Goal: Obtain resource: Download file/media

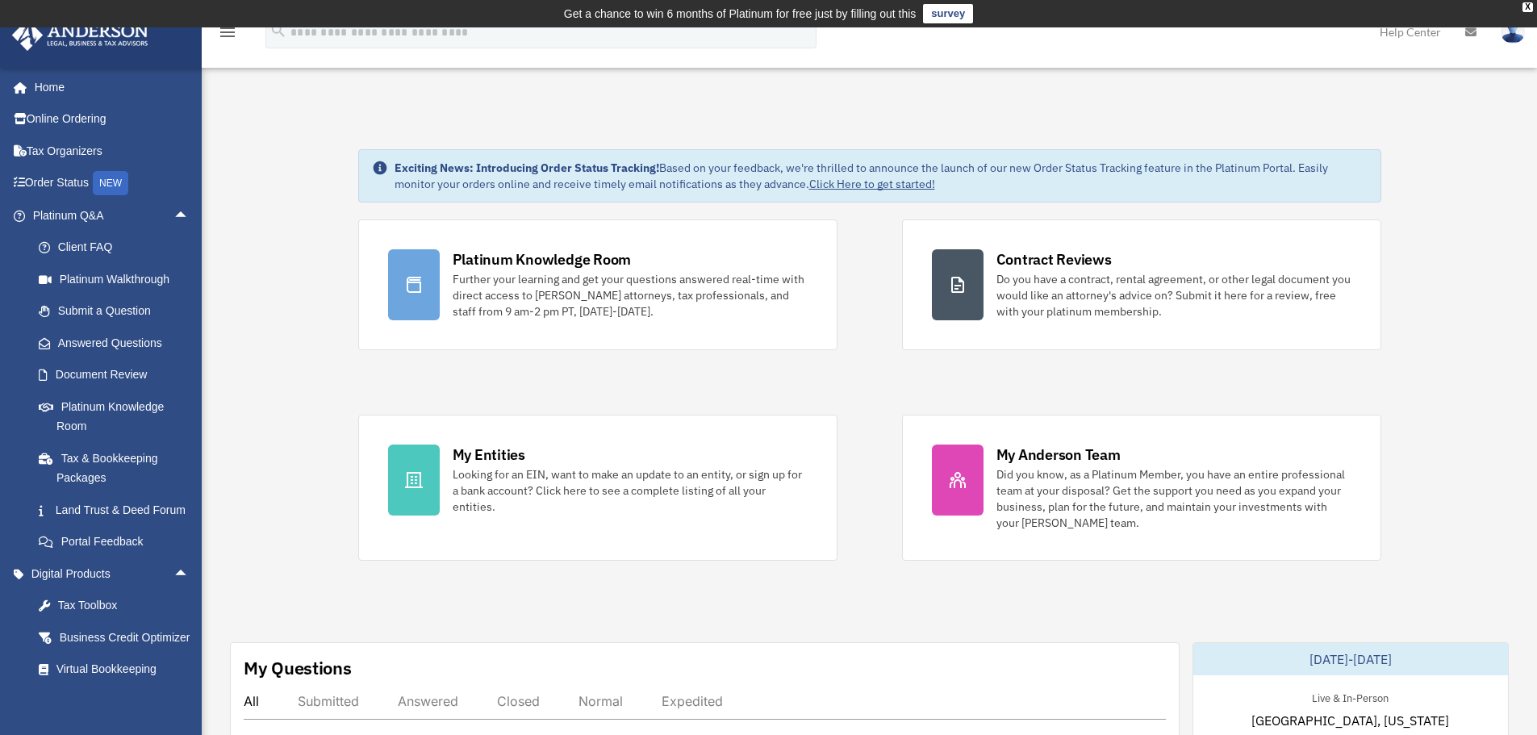
scroll to position [654, 0]
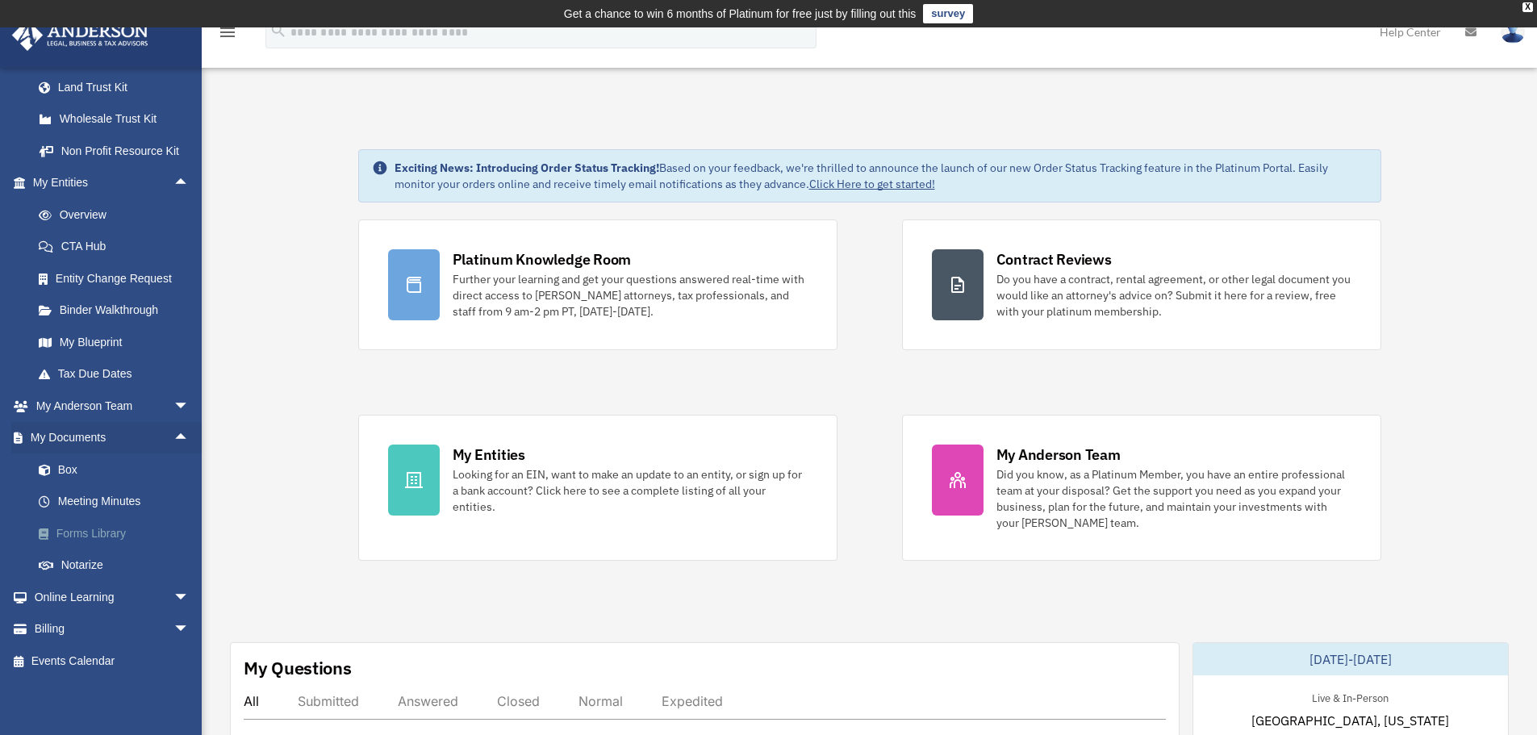
click at [87, 537] on link "Forms Library" at bounding box center [118, 533] width 191 height 32
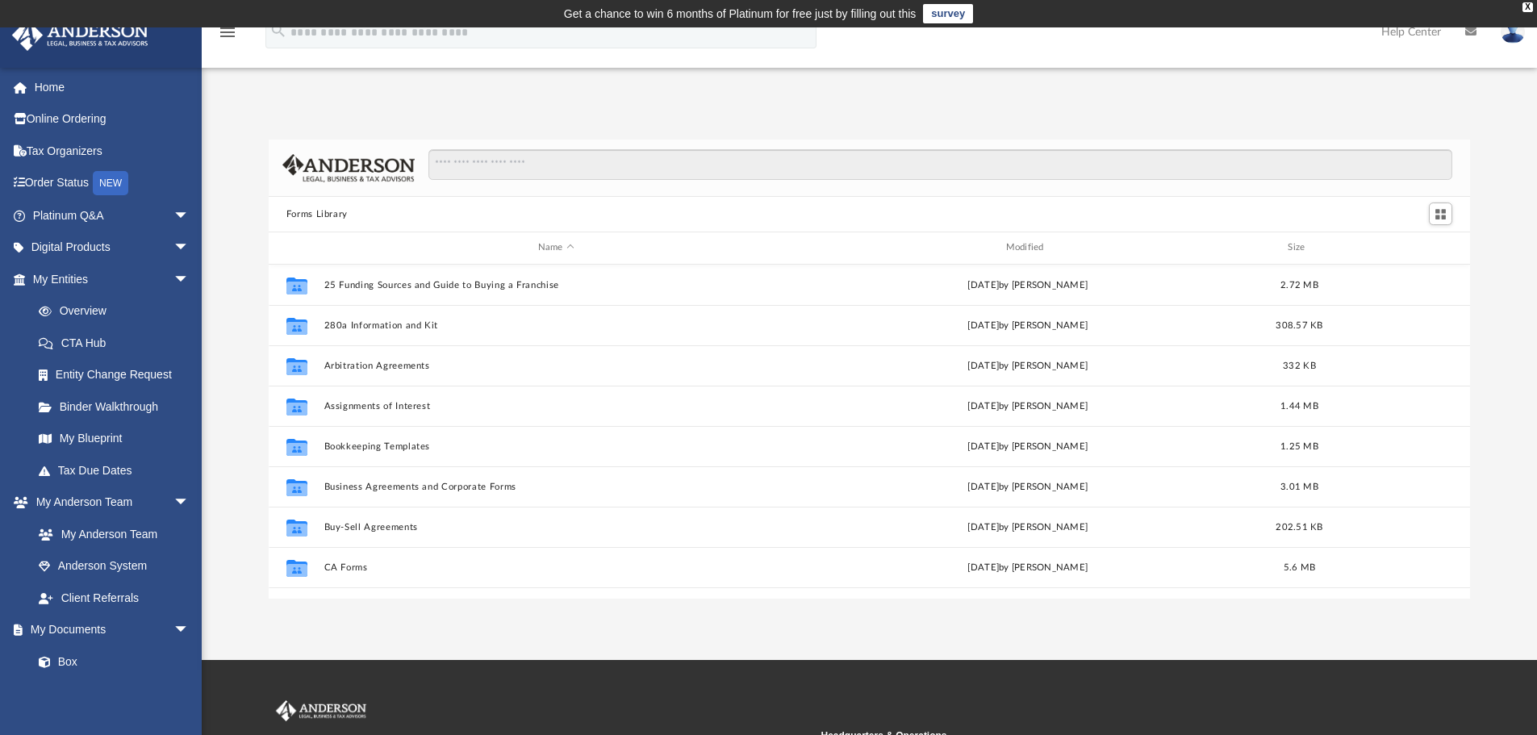
scroll to position [355, 1190]
click at [540, 160] on input "Search files and folders" at bounding box center [941, 164] width 1024 height 31
click at [540, 160] on input "**********" at bounding box center [941, 164] width 1024 height 31
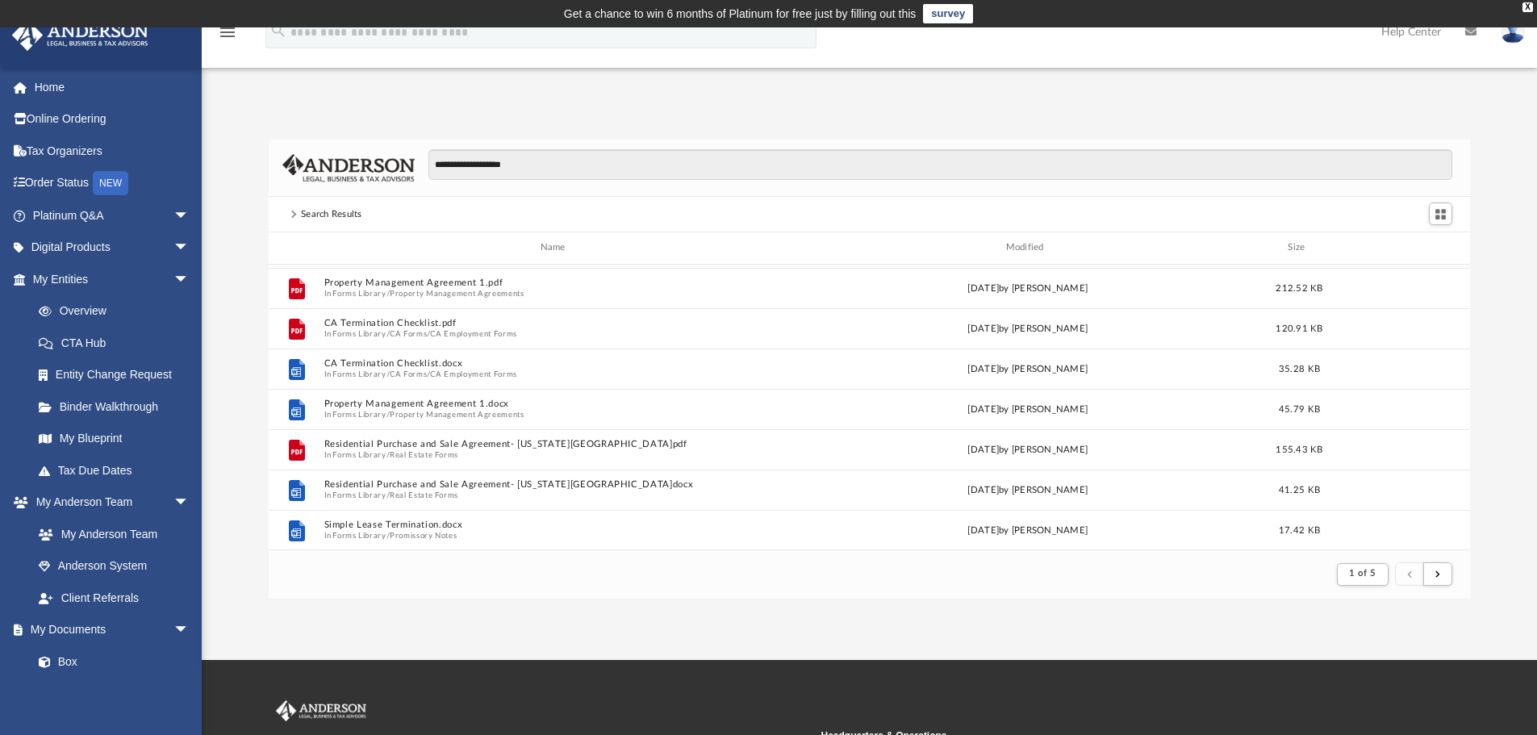
scroll to position [242, 0]
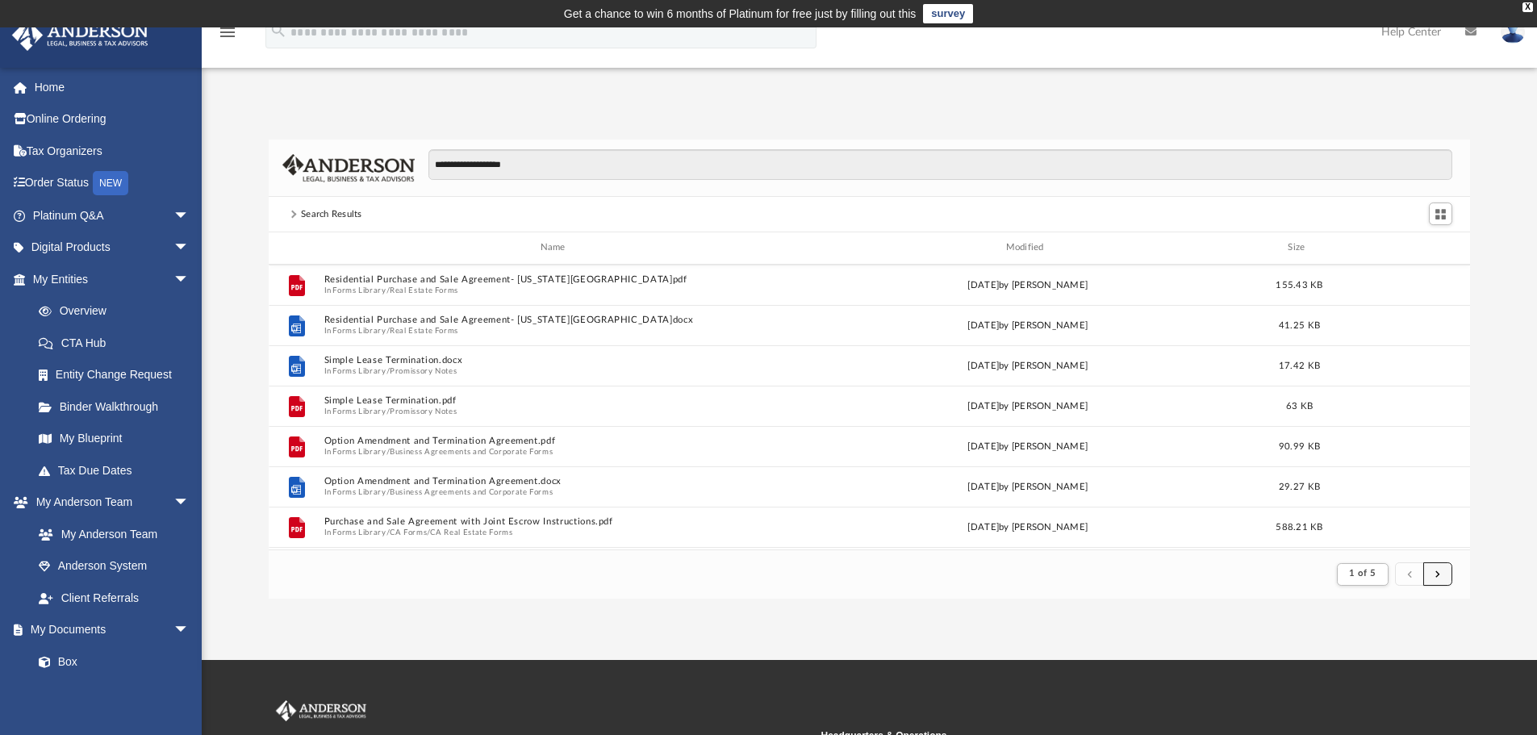
click at [1437, 575] on span "submit" at bounding box center [1438, 574] width 5 height 9
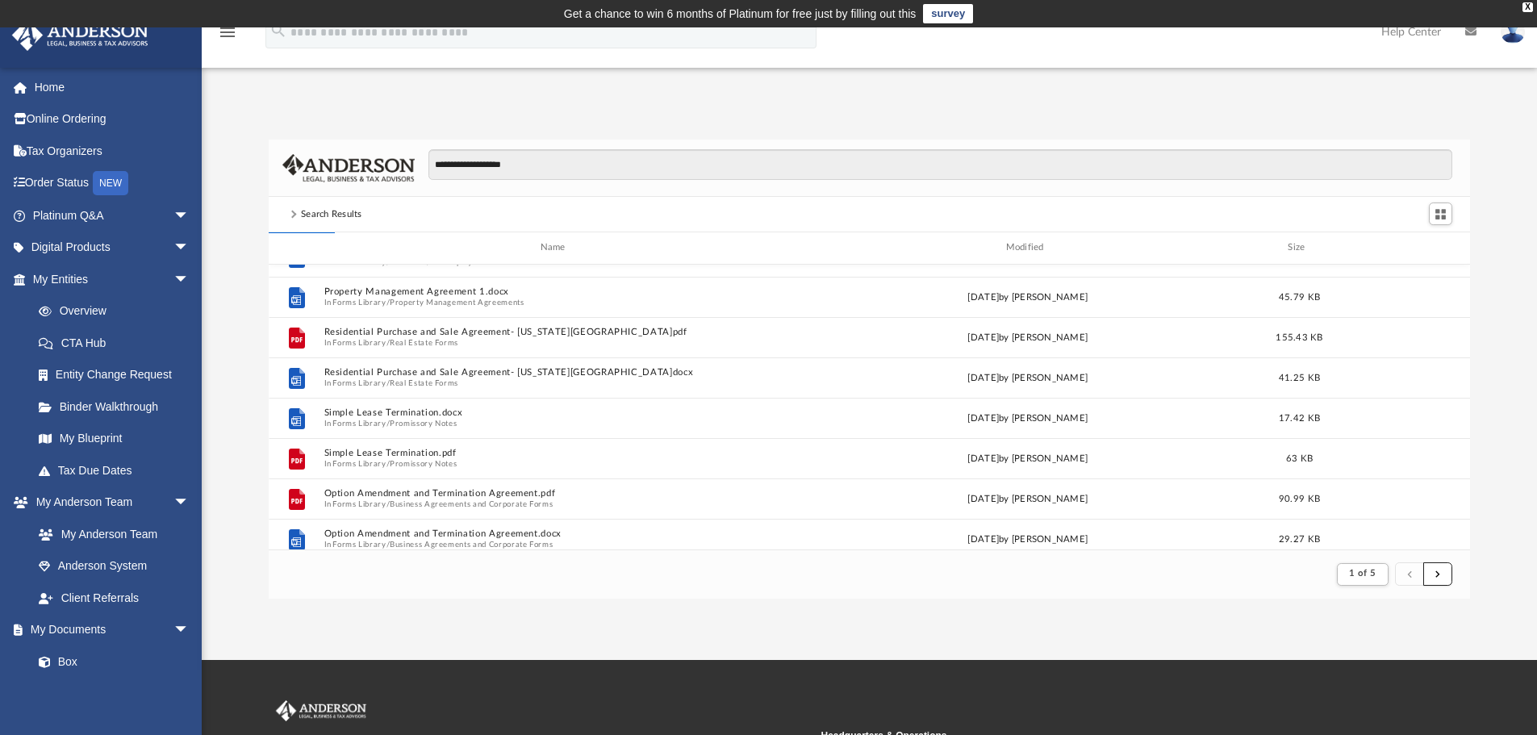
scroll to position [161, 0]
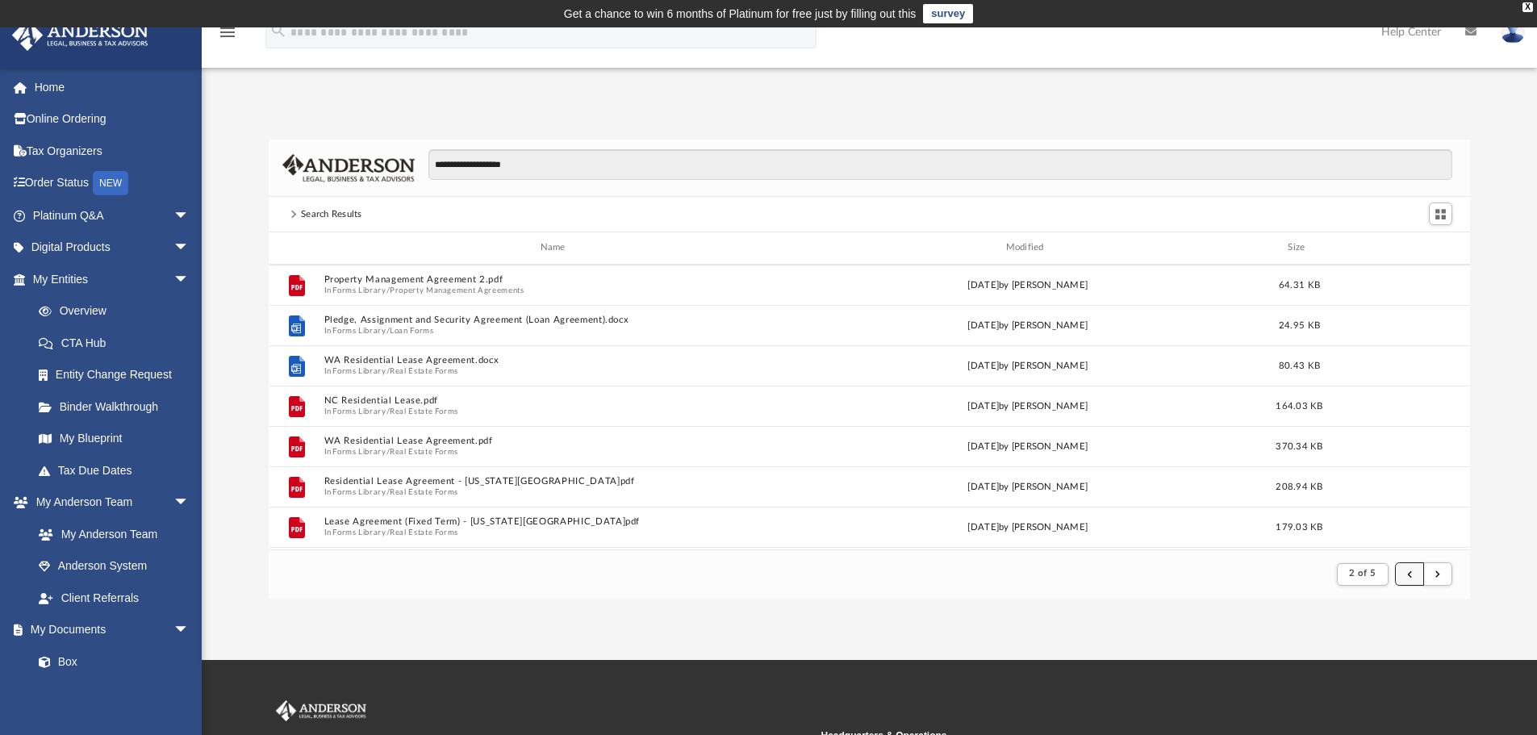
click at [1415, 571] on button "submit" at bounding box center [1409, 574] width 29 height 23
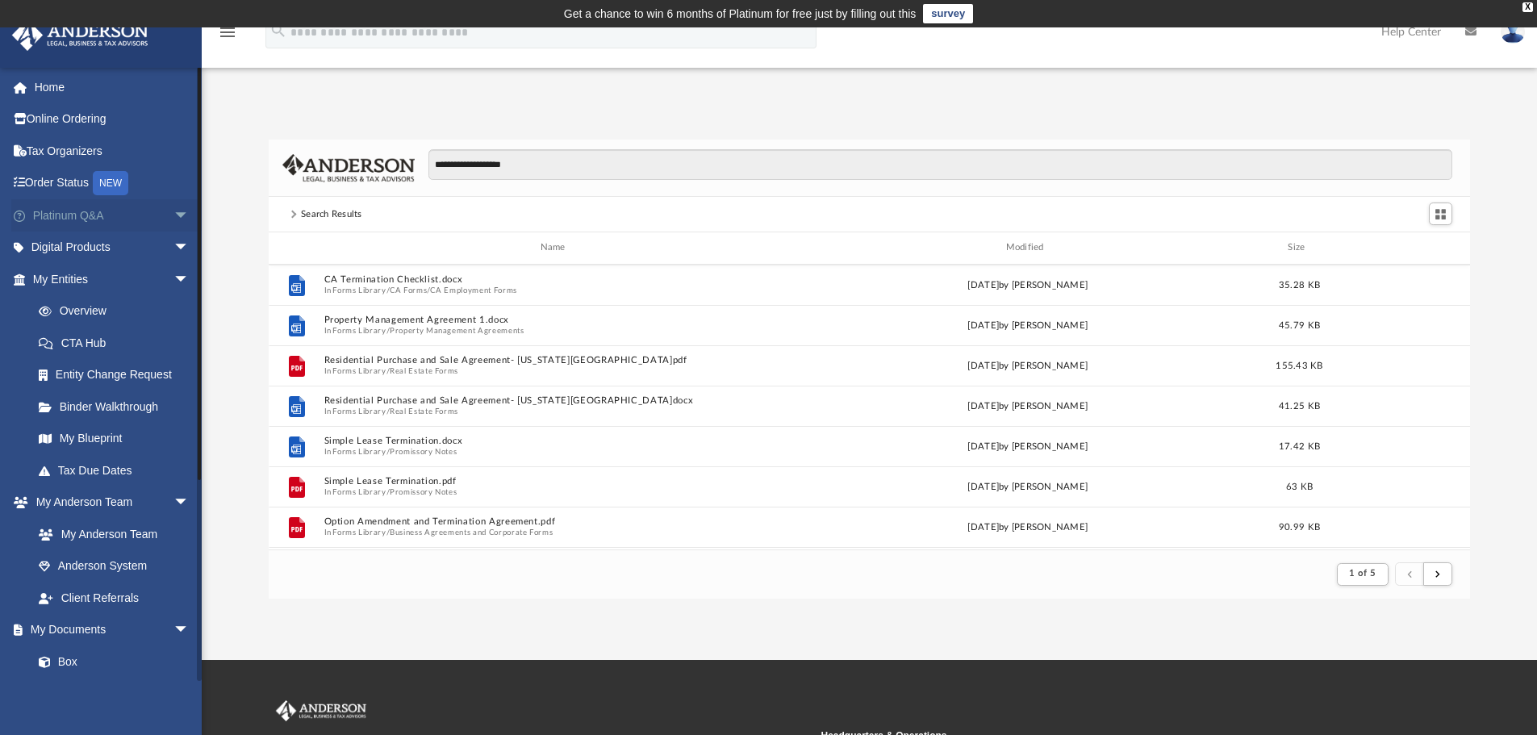
click at [174, 207] on span "arrow_drop_down" at bounding box center [190, 215] width 32 height 33
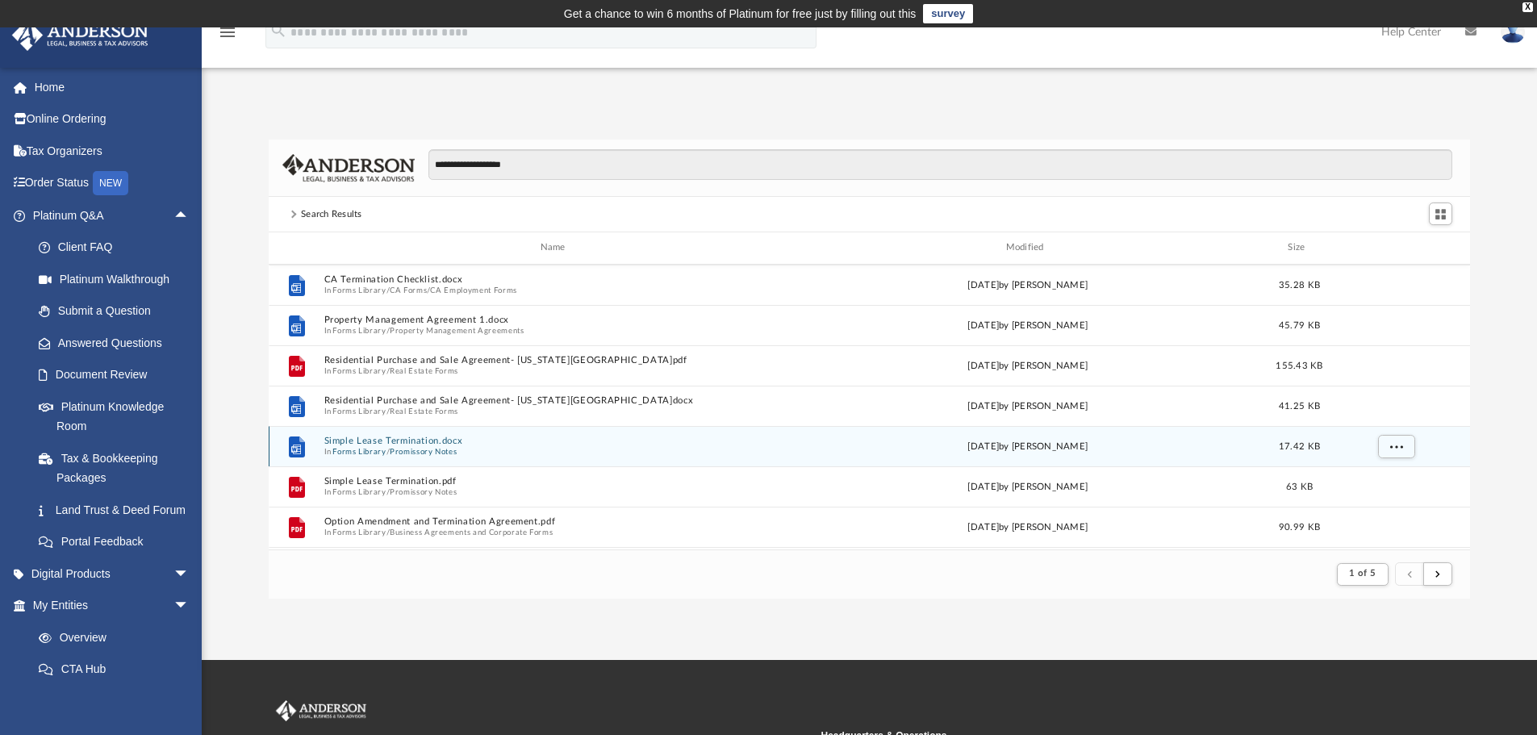
click at [429, 437] on button "Simple Lease Termination.docx" at bounding box center [556, 441] width 465 height 10
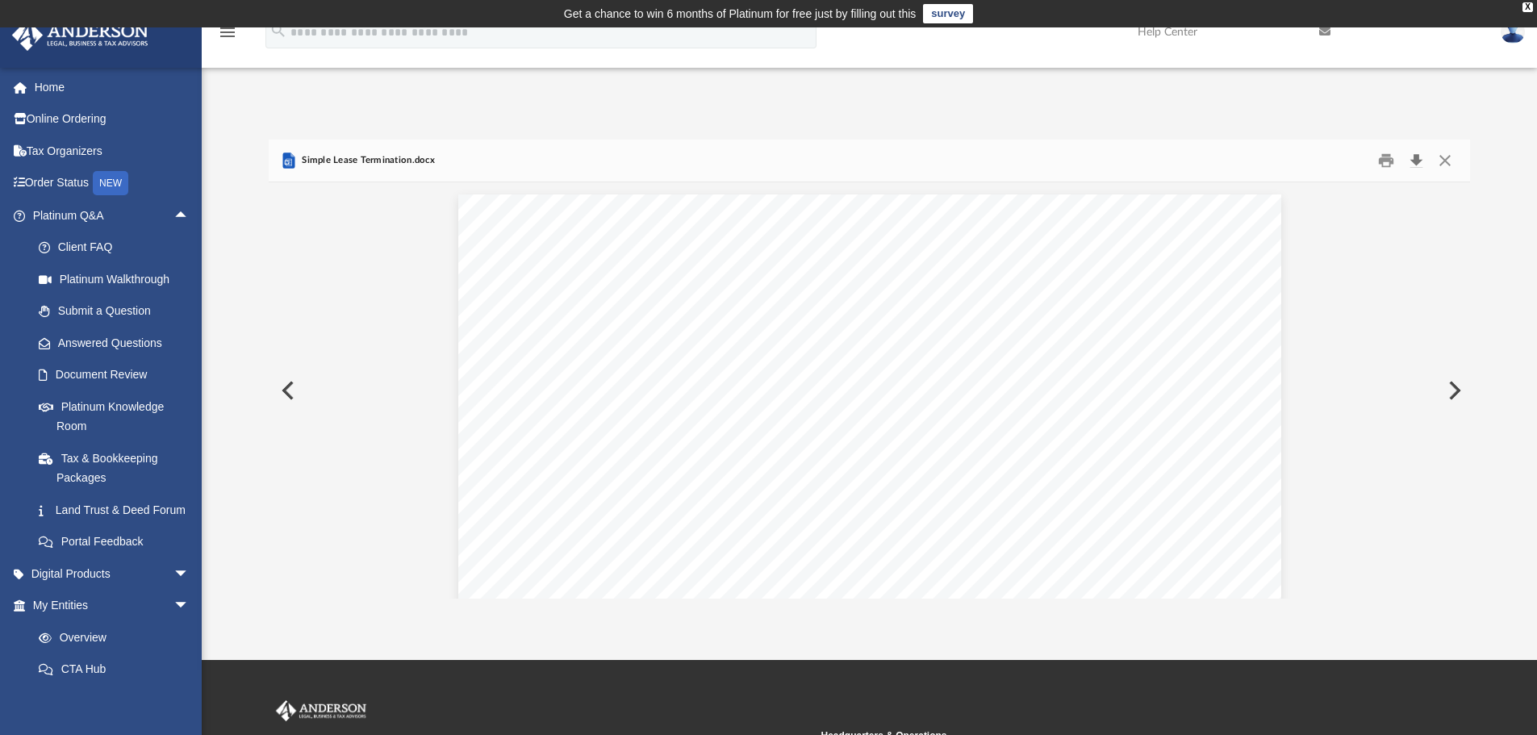
click at [1417, 157] on button "Download" at bounding box center [1416, 160] width 29 height 25
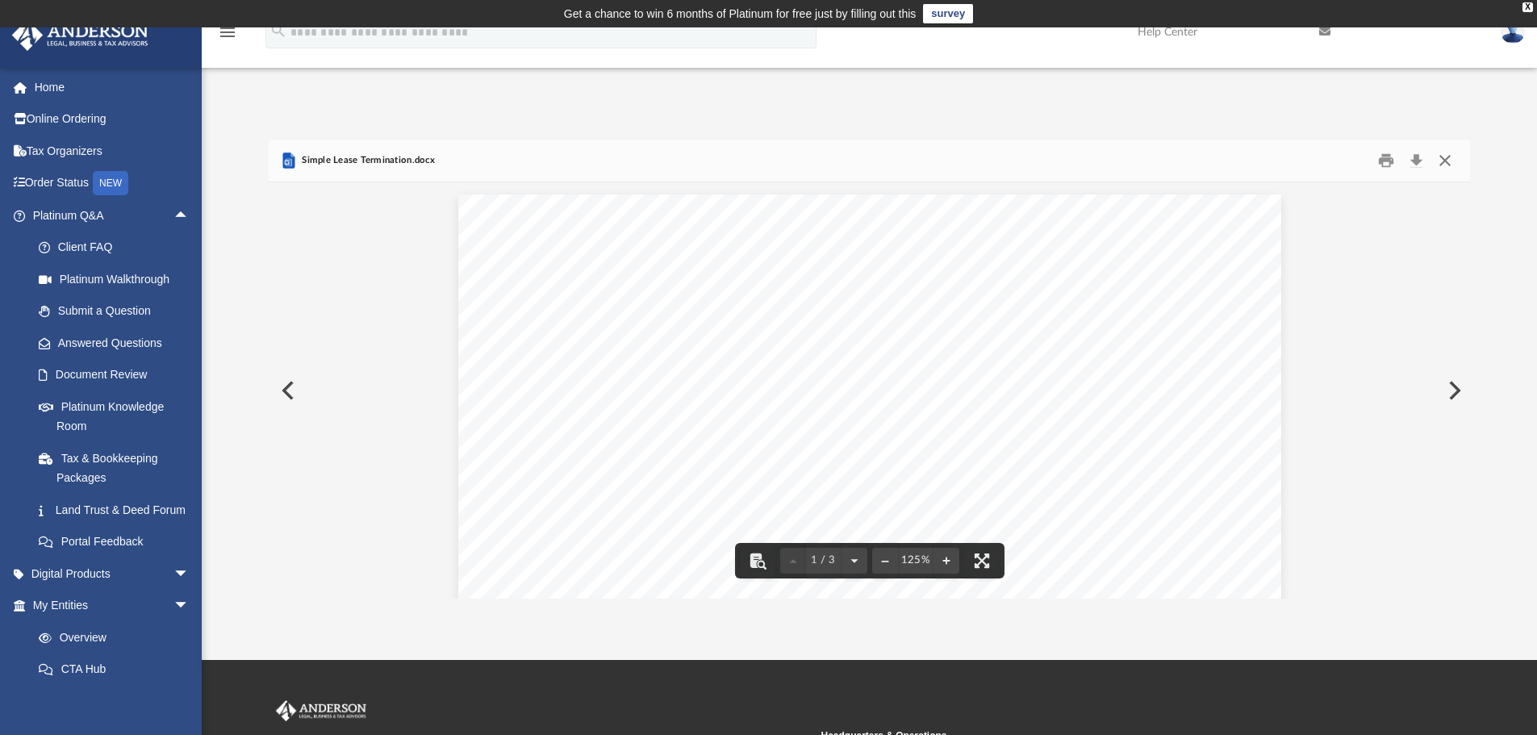
drag, startPoint x: 1441, startPoint y: 156, endPoint x: 1413, endPoint y: 173, distance: 32.9
click at [1441, 156] on button "Close" at bounding box center [1445, 160] width 29 height 25
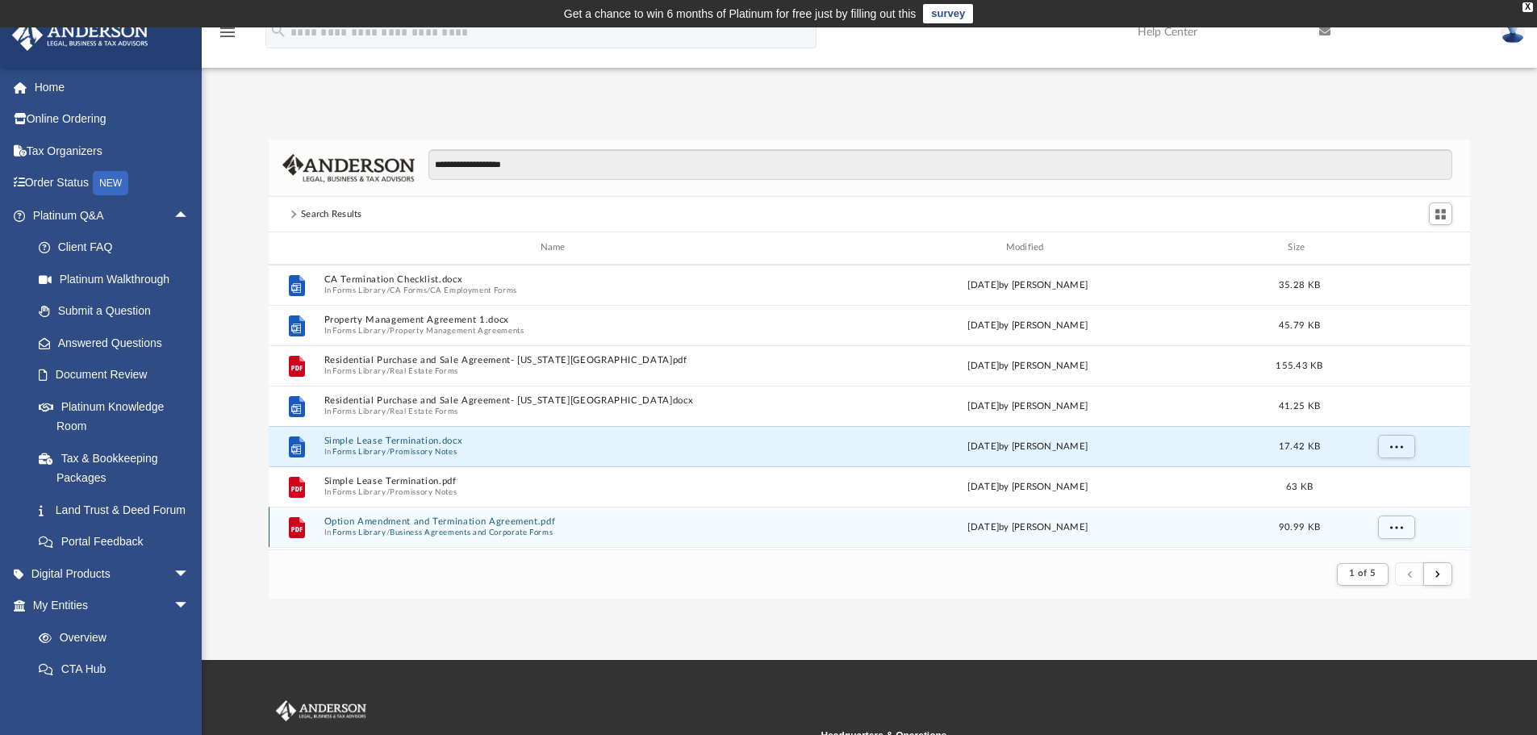
click at [447, 523] on button "Option Amendment and Termination Agreement.pdf" at bounding box center [556, 522] width 465 height 10
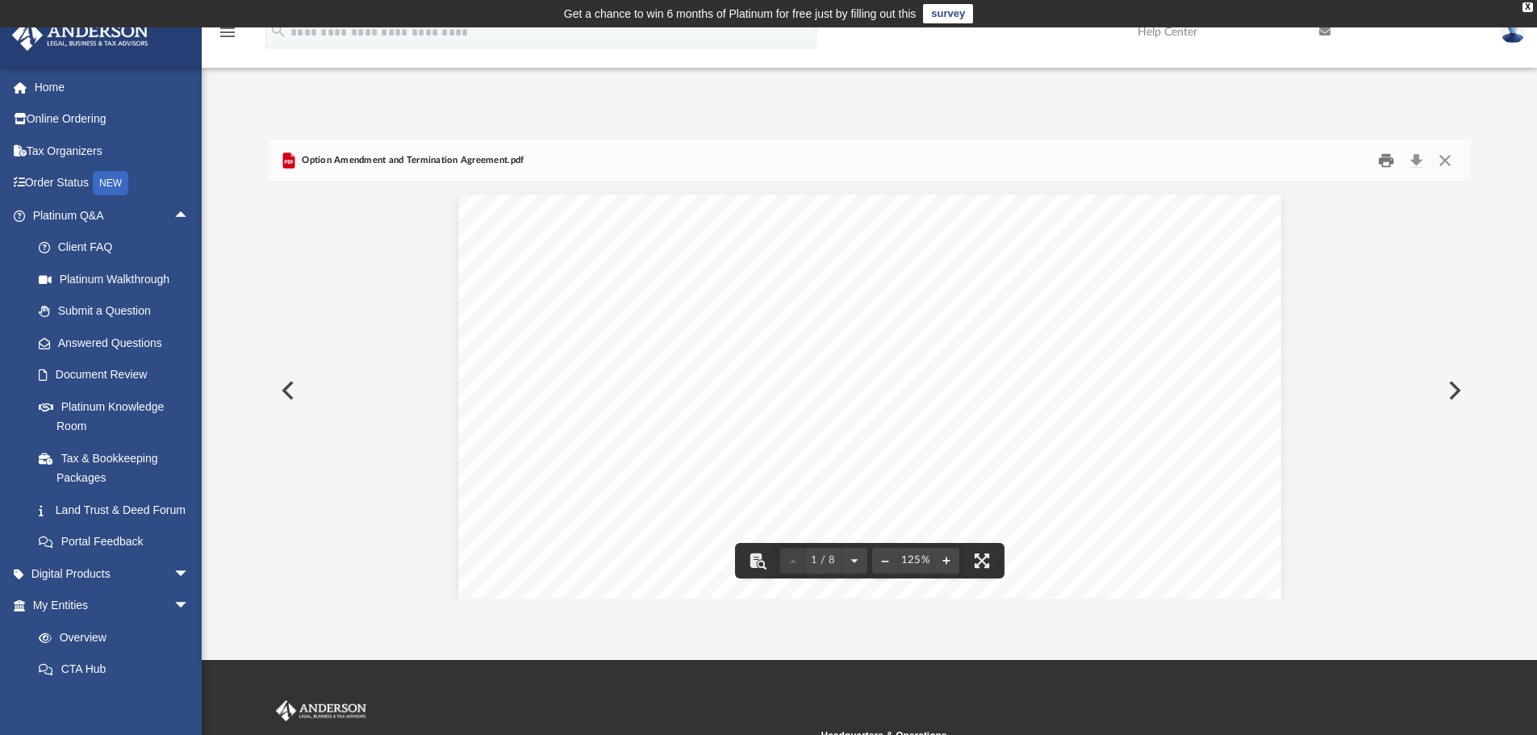
click at [1386, 157] on button "Print" at bounding box center [1386, 160] width 32 height 25
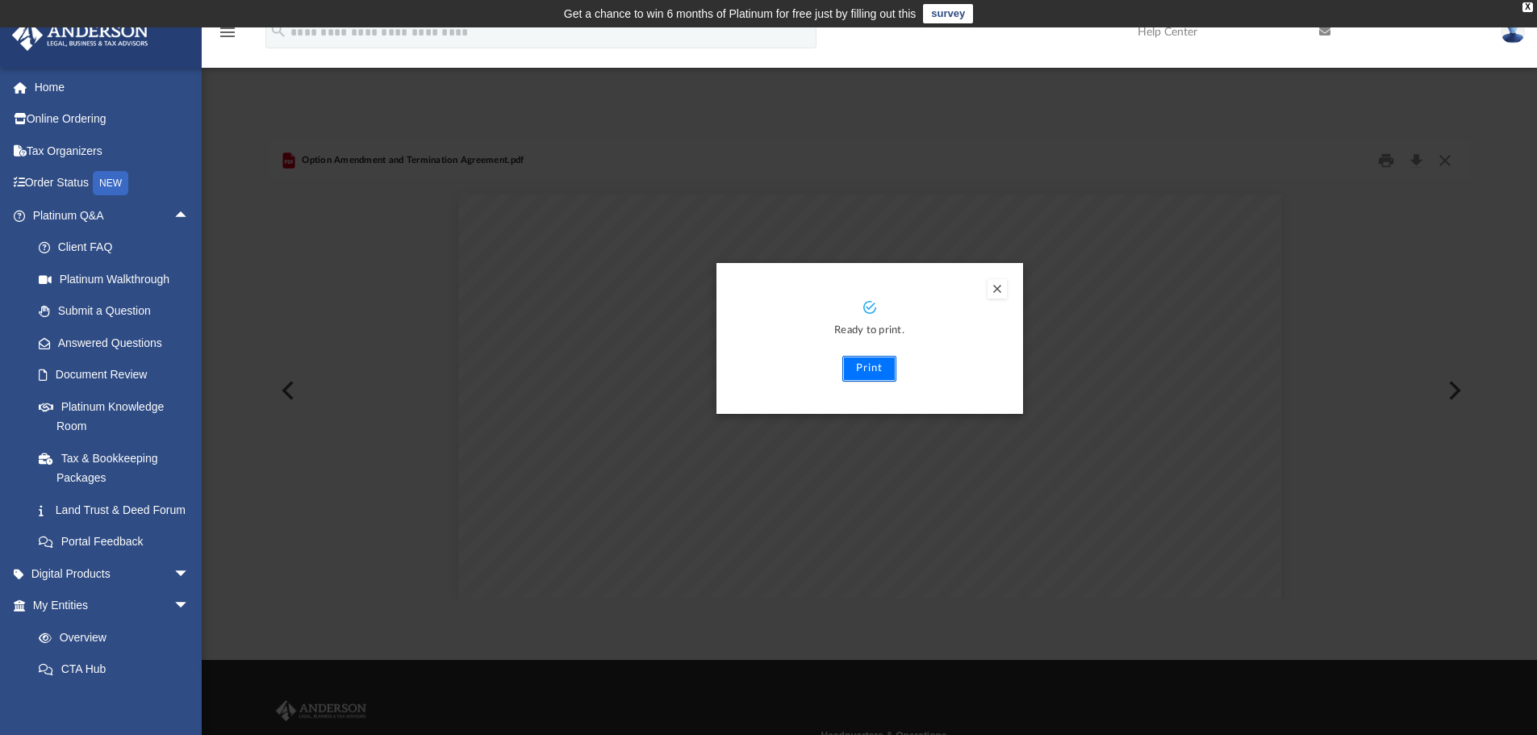
click at [868, 369] on button "Print" at bounding box center [870, 369] width 54 height 26
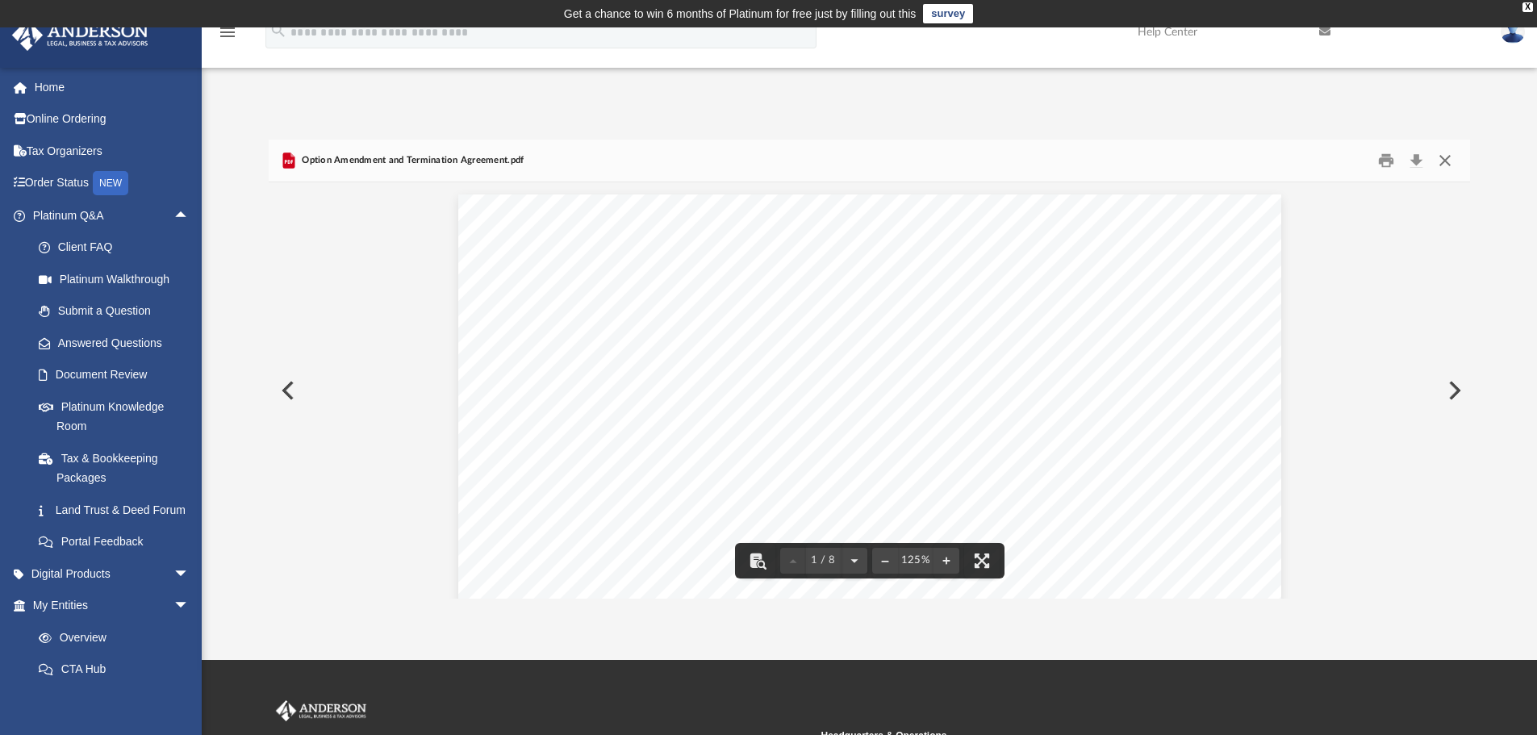
drag, startPoint x: 1445, startPoint y: 161, endPoint x: 1427, endPoint y: 175, distance: 22.9
click at [1445, 161] on button "Close" at bounding box center [1445, 160] width 29 height 25
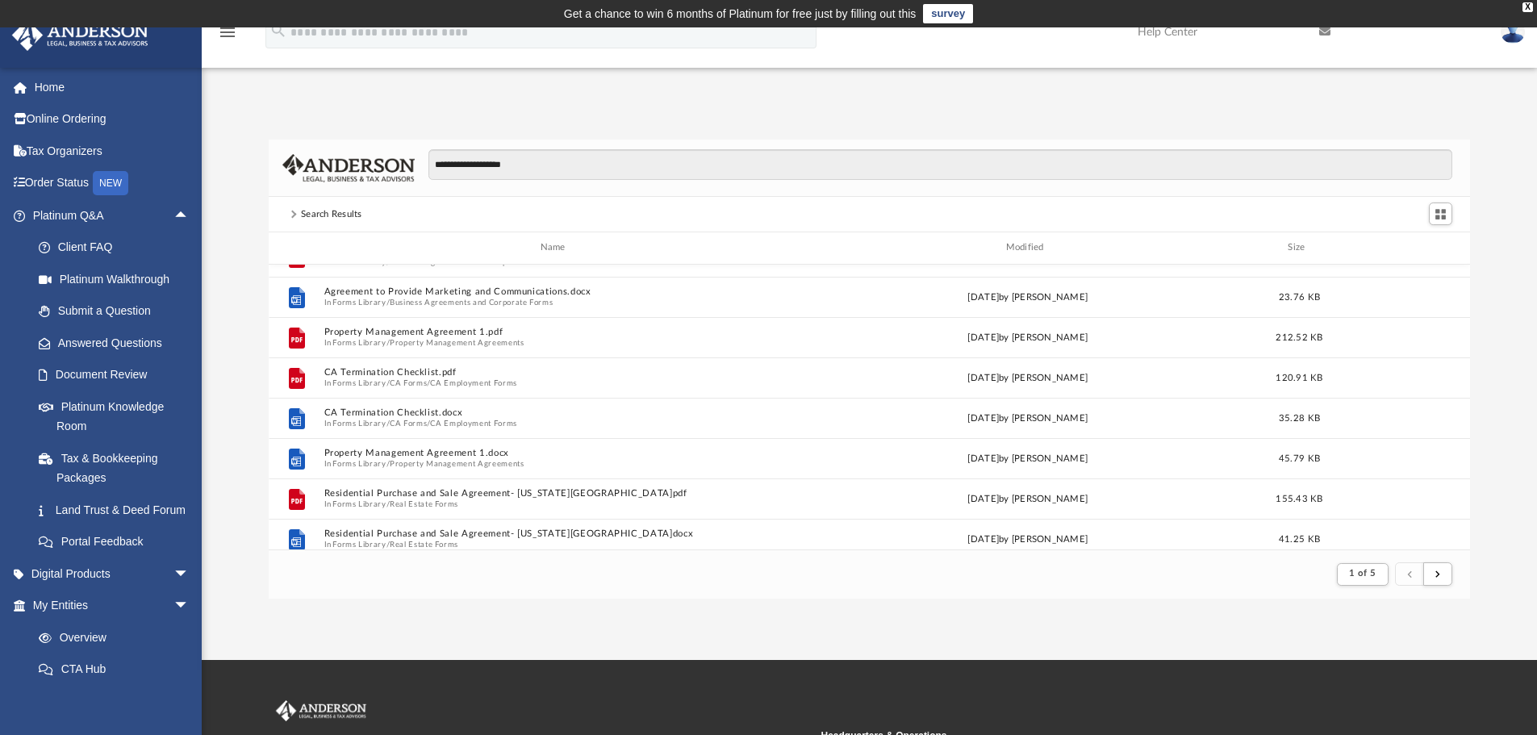
scroll to position [0, 0]
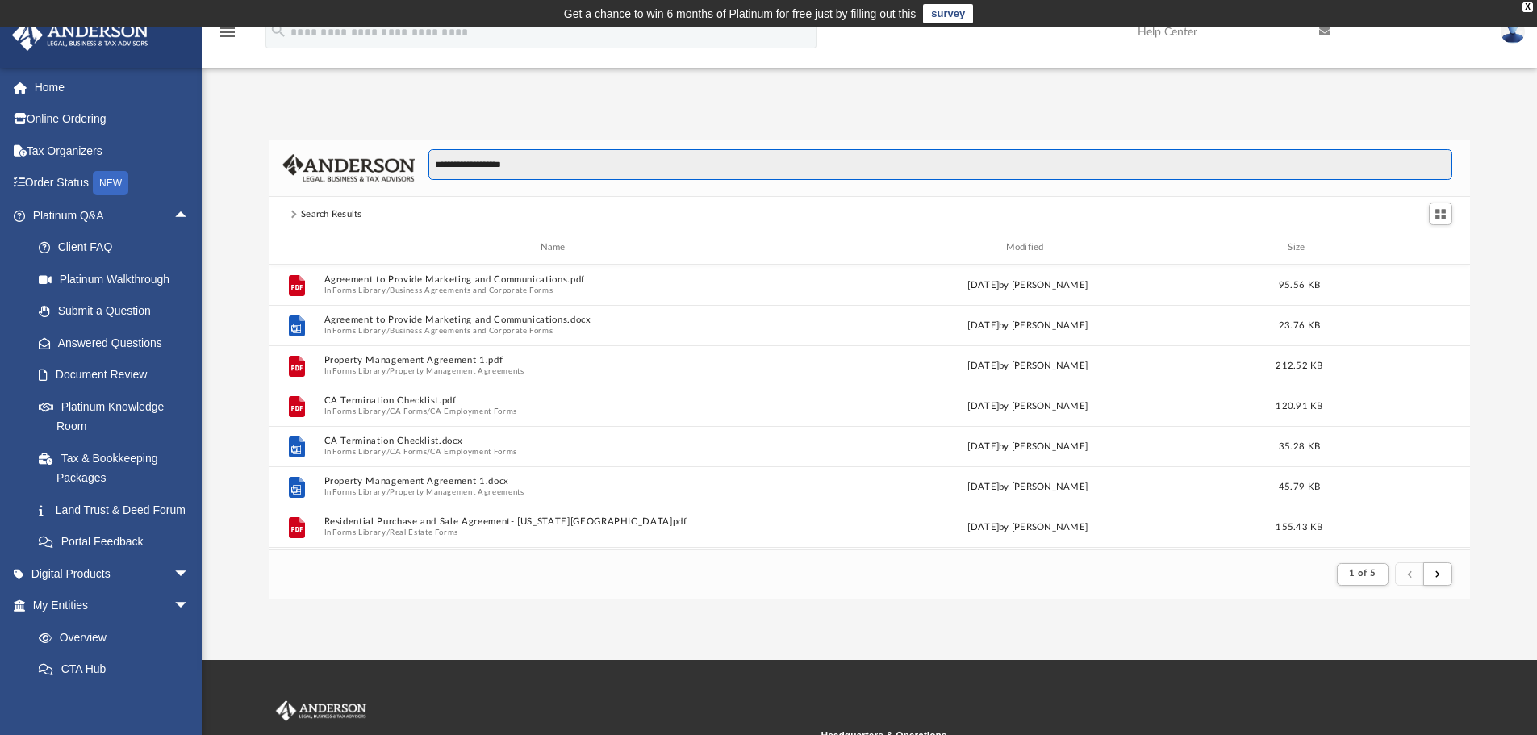
click at [537, 166] on input "**********" at bounding box center [941, 164] width 1024 height 31
drag, startPoint x: 535, startPoint y: 166, endPoint x: 153, endPoint y: 174, distance: 382.6
click at [181, 178] on div "App bob.apples@andersonadvisors.com Sign Out bob.apples@andersonadvisors.com Ho…" at bounding box center [768, 344] width 1537 height 510
type input "**********"
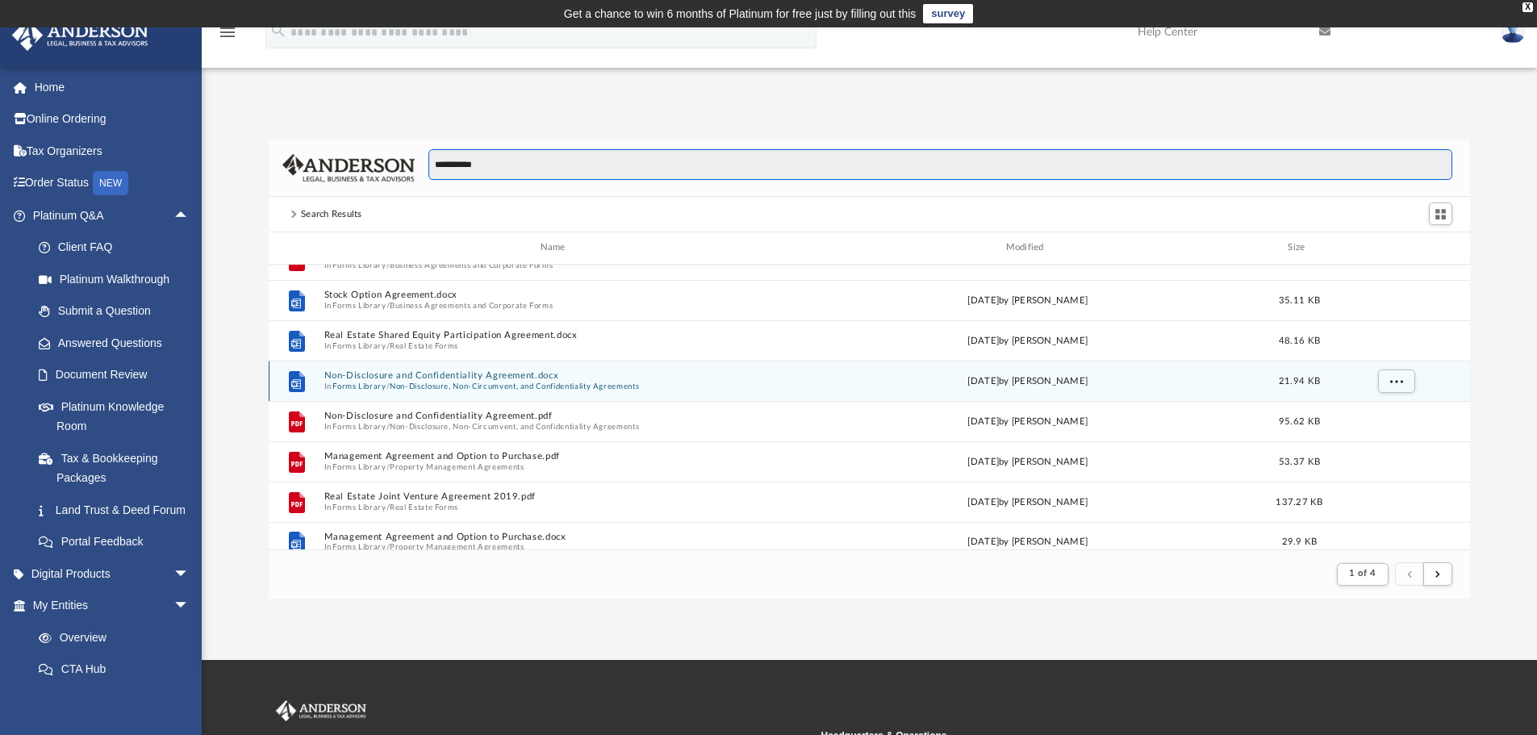
scroll to position [1733, 0]
